Goal: Transaction & Acquisition: Obtain resource

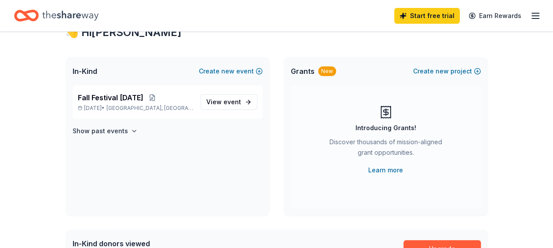
scroll to position [35, 0]
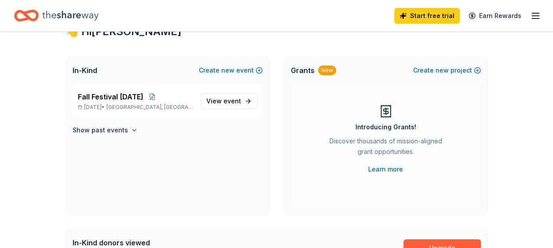
click at [221, 104] on span "View event" at bounding box center [223, 101] width 35 height 11
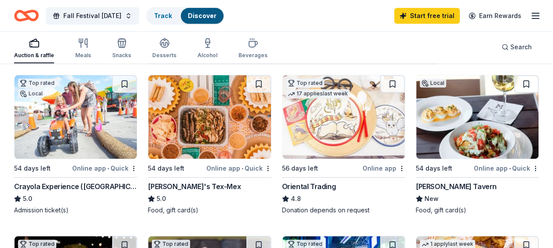
scroll to position [88, 0]
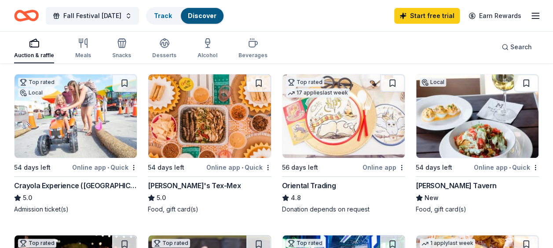
click at [316, 186] on div "Oriental Trading" at bounding box center [309, 185] width 54 height 11
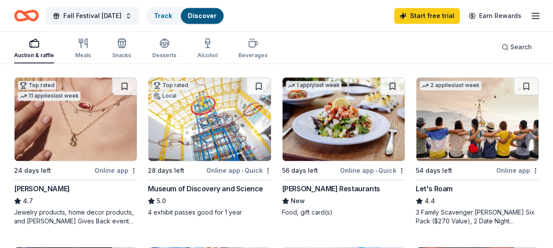
scroll to position [404, 0]
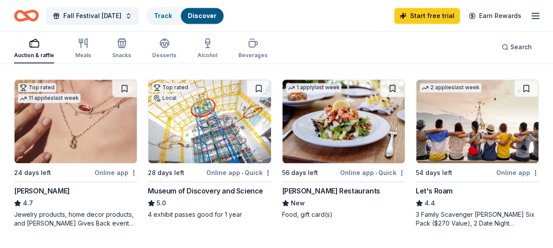
click at [209, 184] on div "Top rated Local 28 days left Online app • Quick Museum of Discovery and Science…" at bounding box center [209, 149] width 123 height 140
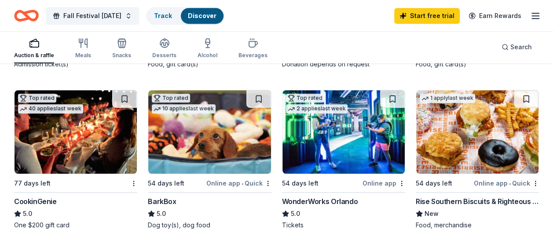
scroll to position [211, 0]
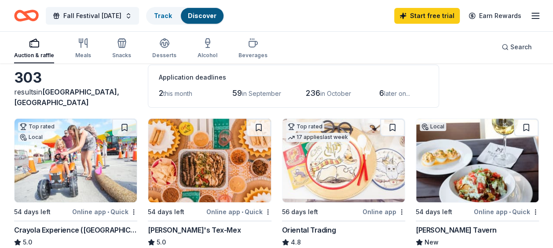
scroll to position [58, 0]
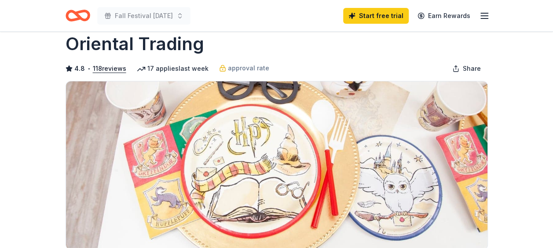
scroll to position [18, 0]
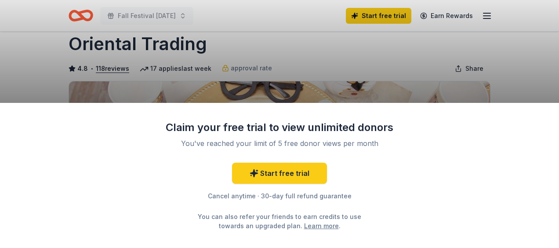
click at [280, 79] on div "Claim your free trial to view unlimited donors You've reached your limit of 5 f…" at bounding box center [279, 124] width 559 height 248
click at [258, 176] on icon at bounding box center [254, 173] width 9 height 9
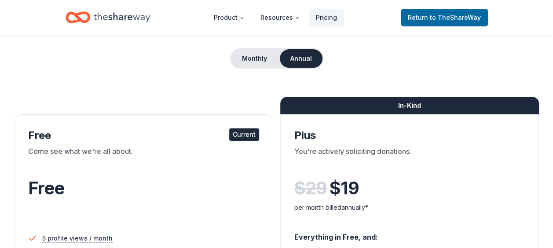
scroll to position [176, 0]
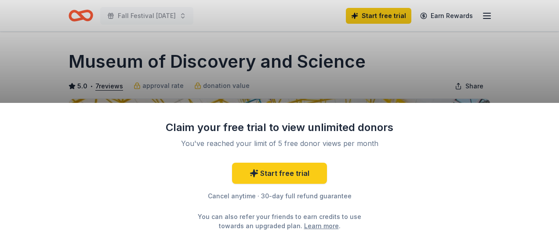
click at [270, 81] on div "Claim your free trial to view unlimited donors You've reached your limit of 5 f…" at bounding box center [279, 124] width 559 height 248
